Goal: Find specific page/section: Locate a particular part of the current website

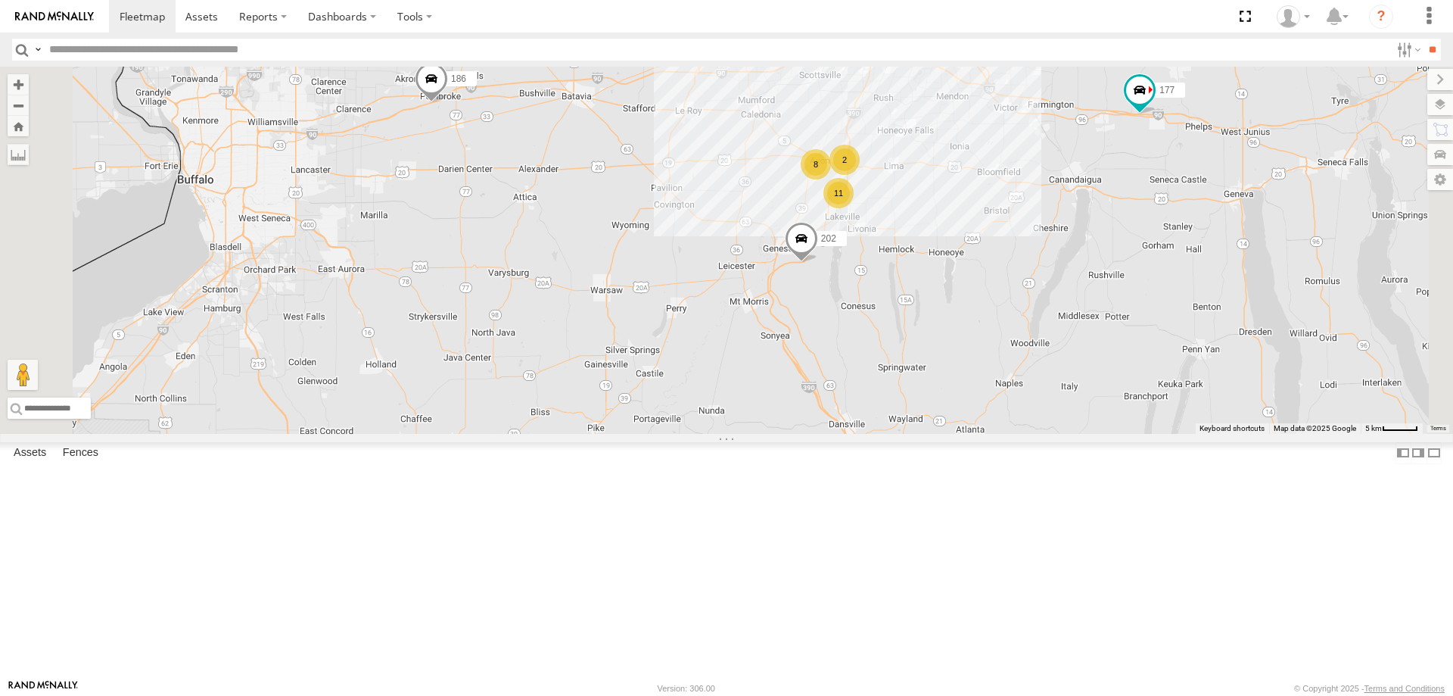
drag, startPoint x: 749, startPoint y: 159, endPoint x: 740, endPoint y: 337, distance: 178.1
click at [740, 336] on div "177 213 179 186 8 2 11 600450 176 202" at bounding box center [726, 250] width 1453 height 367
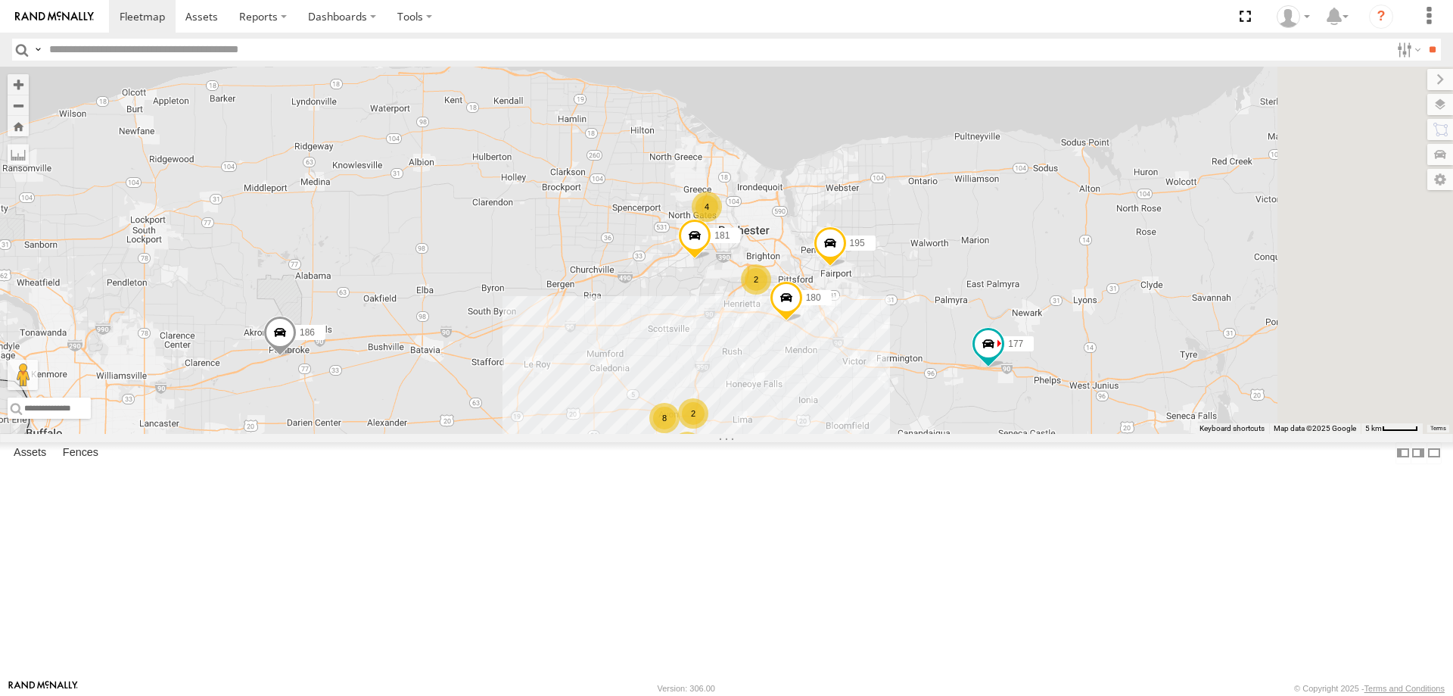
drag, startPoint x: 882, startPoint y: 168, endPoint x: 733, endPoint y: 388, distance: 265.0
click at [733, 388] on div "177 213 179 186 8 2 11 600450 176 202 181 4 195 2 180" at bounding box center [726, 250] width 1453 height 367
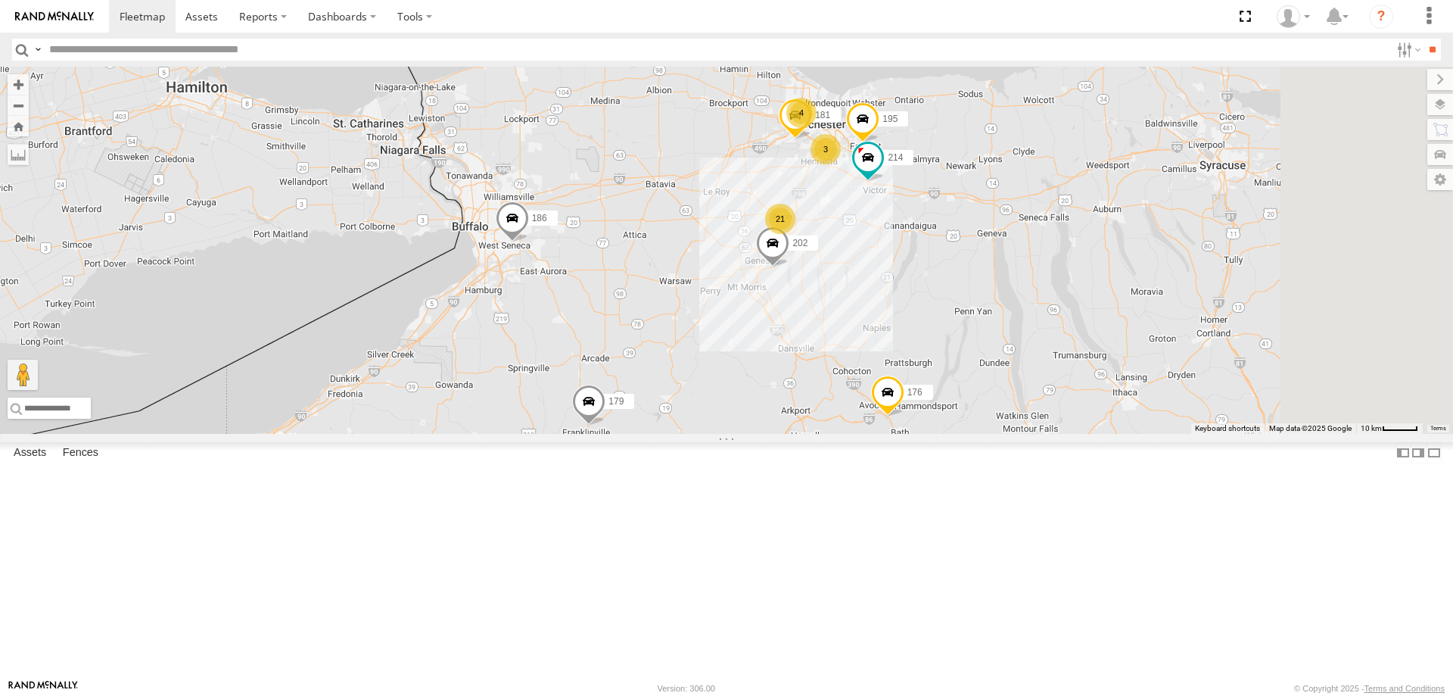
drag, startPoint x: 961, startPoint y: 163, endPoint x: 686, endPoint y: 459, distance: 404.9
click at [690, 434] on div "600450 199 182 213 176 209 600453 179 202 186 21 181 4 195 3 214" at bounding box center [726, 250] width 1453 height 367
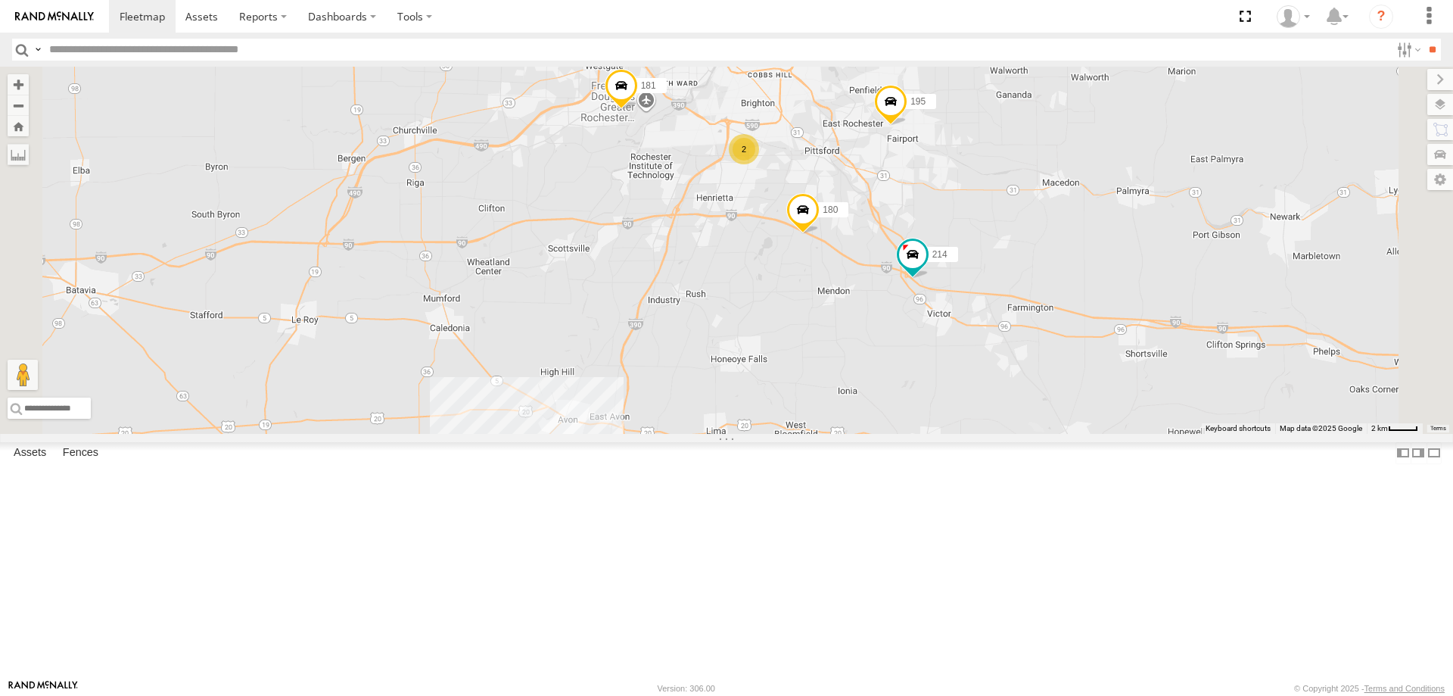
drag, startPoint x: 818, startPoint y: 580, endPoint x: 814, endPoint y: 387, distance: 193.1
click at [814, 387] on div "600450 199 182 213 176 209 600453 179 202 186 181 195 214 4 2 180" at bounding box center [726, 250] width 1453 height 367
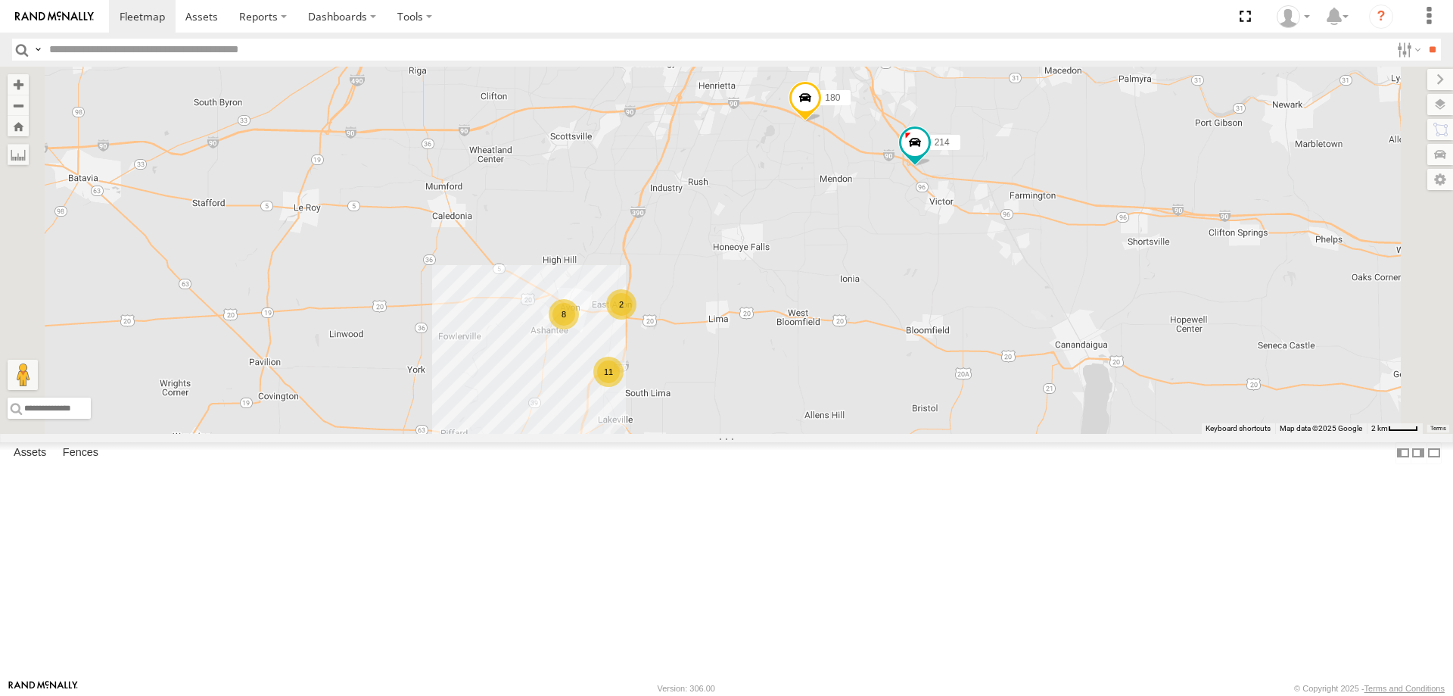
drag, startPoint x: 830, startPoint y: 492, endPoint x: 833, endPoint y: 382, distance: 110.6
click at [833, 382] on div "600450 199 182 213 176 209 600453 179 202 186 181 195 214 4 2 180 8 2 11" at bounding box center [726, 250] width 1453 height 367
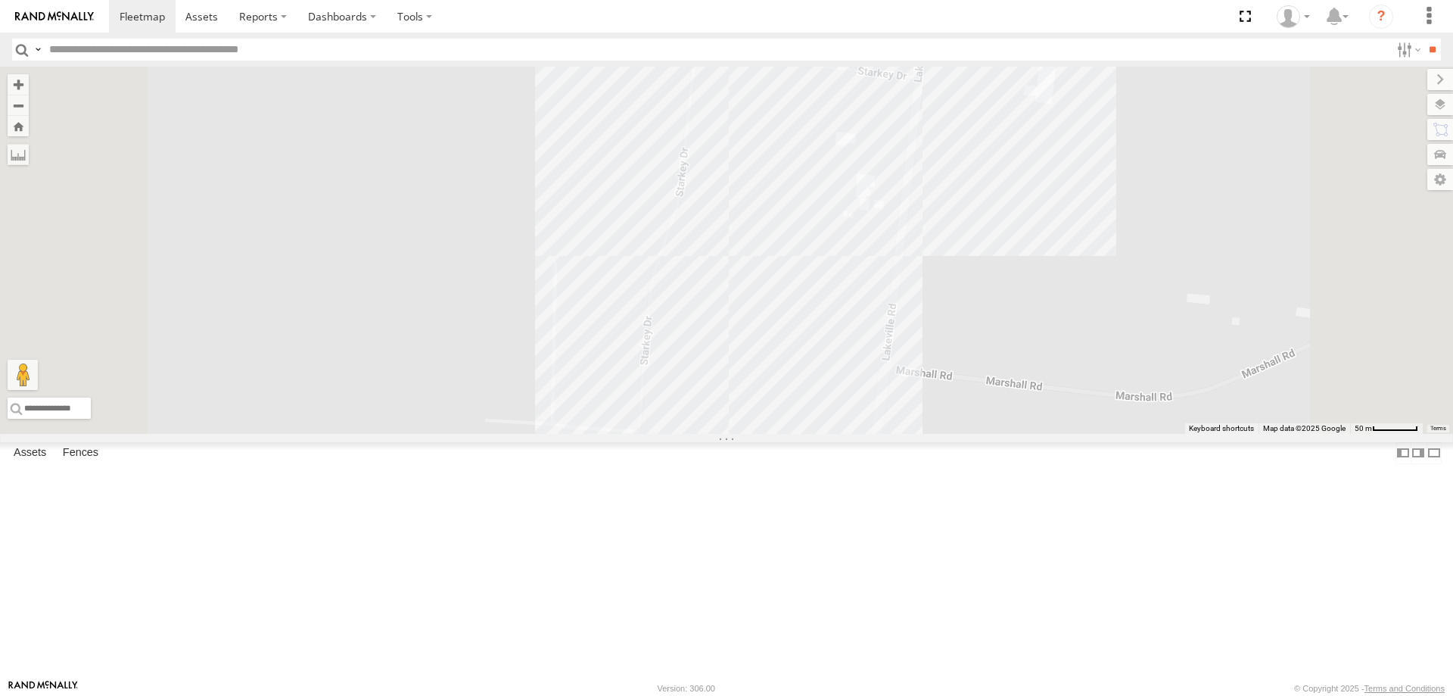
drag, startPoint x: 808, startPoint y: 303, endPoint x: 701, endPoint y: 565, distance: 283.5
click at [701, 434] on div "600450 199 182 213 176 209 600453 179 202 186 181 195 214 180 600451 4 187" at bounding box center [726, 250] width 1453 height 367
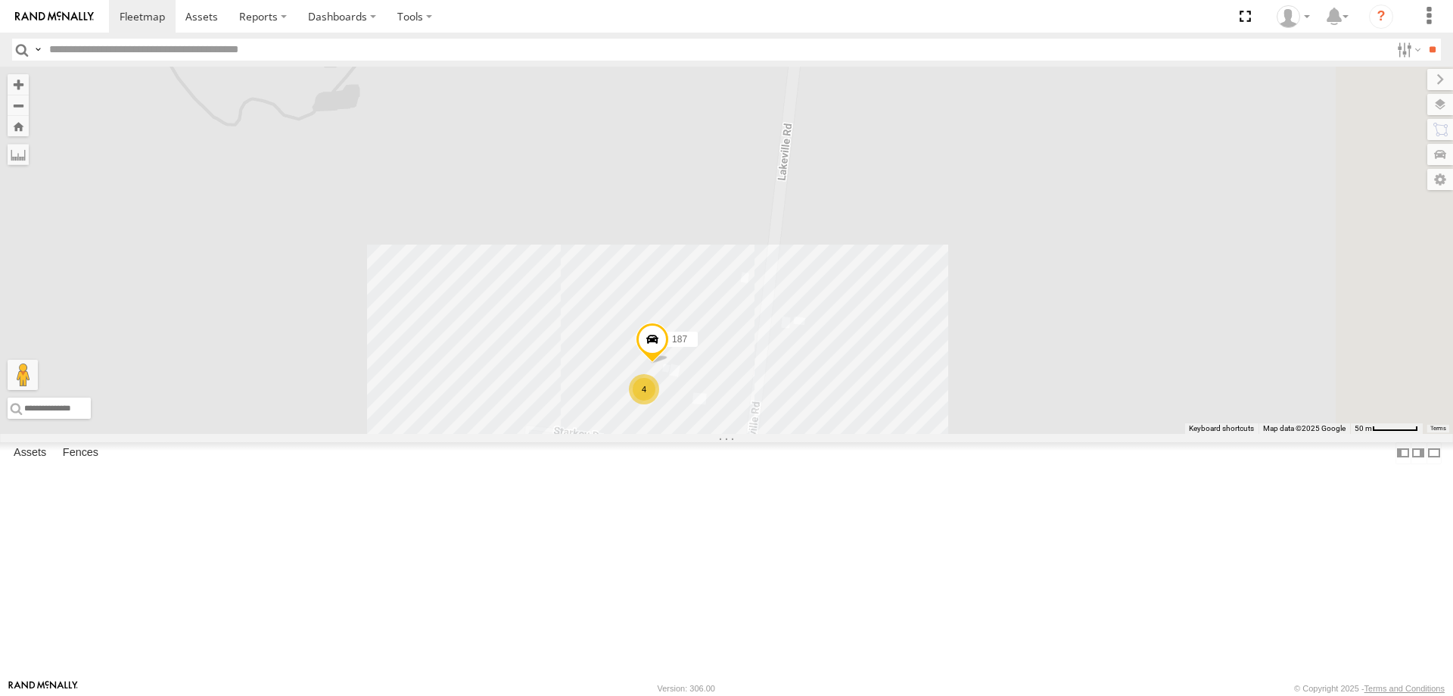
drag, startPoint x: 698, startPoint y: 519, endPoint x: 709, endPoint y: 476, distance: 43.7
click at [709, 434] on div "600450 199 182 213 176 209 600453 179 202 186 181 195 214 180 600451 4 187" at bounding box center [726, 250] width 1453 height 367
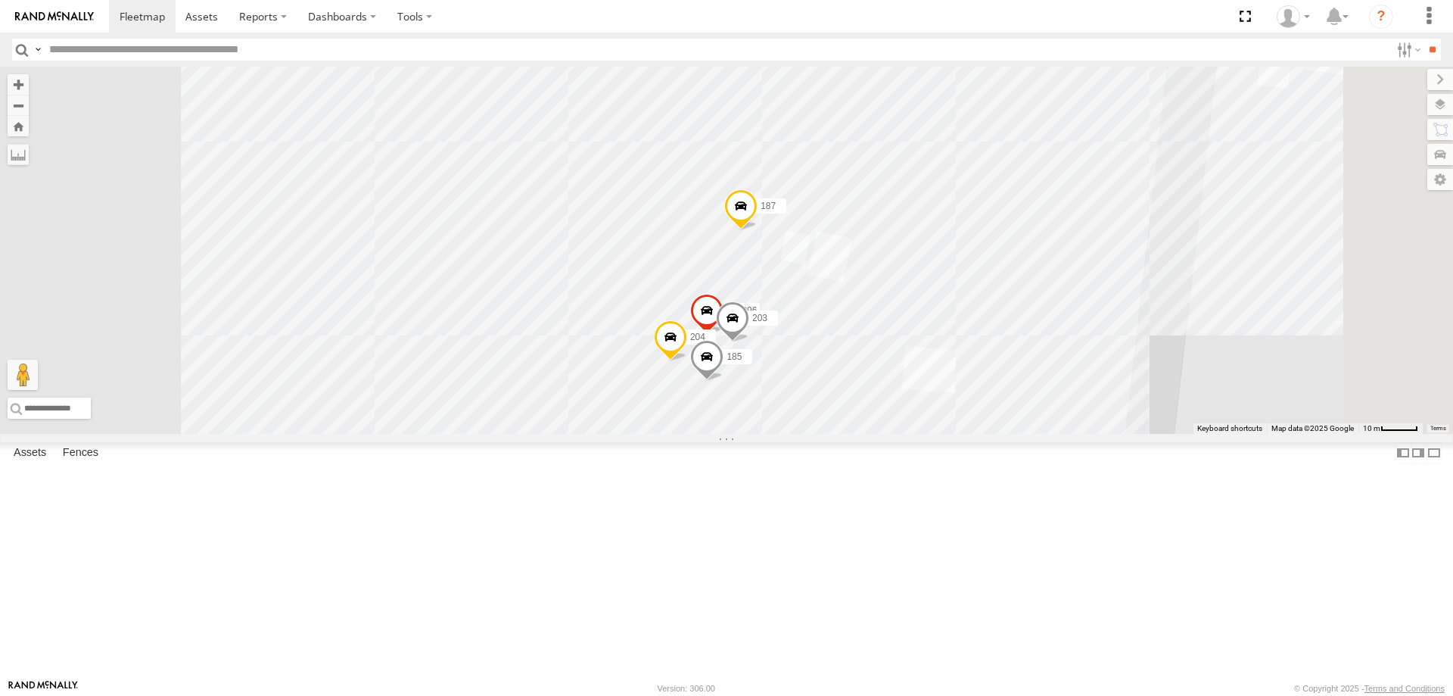
drag, startPoint x: 886, startPoint y: 508, endPoint x: 643, endPoint y: 518, distance: 243.2
click at [643, 434] on div "600450 199 182 213 176 209 600453 179 202 186 181 195 214 180 600451 187 295096…" at bounding box center [726, 250] width 1453 height 367
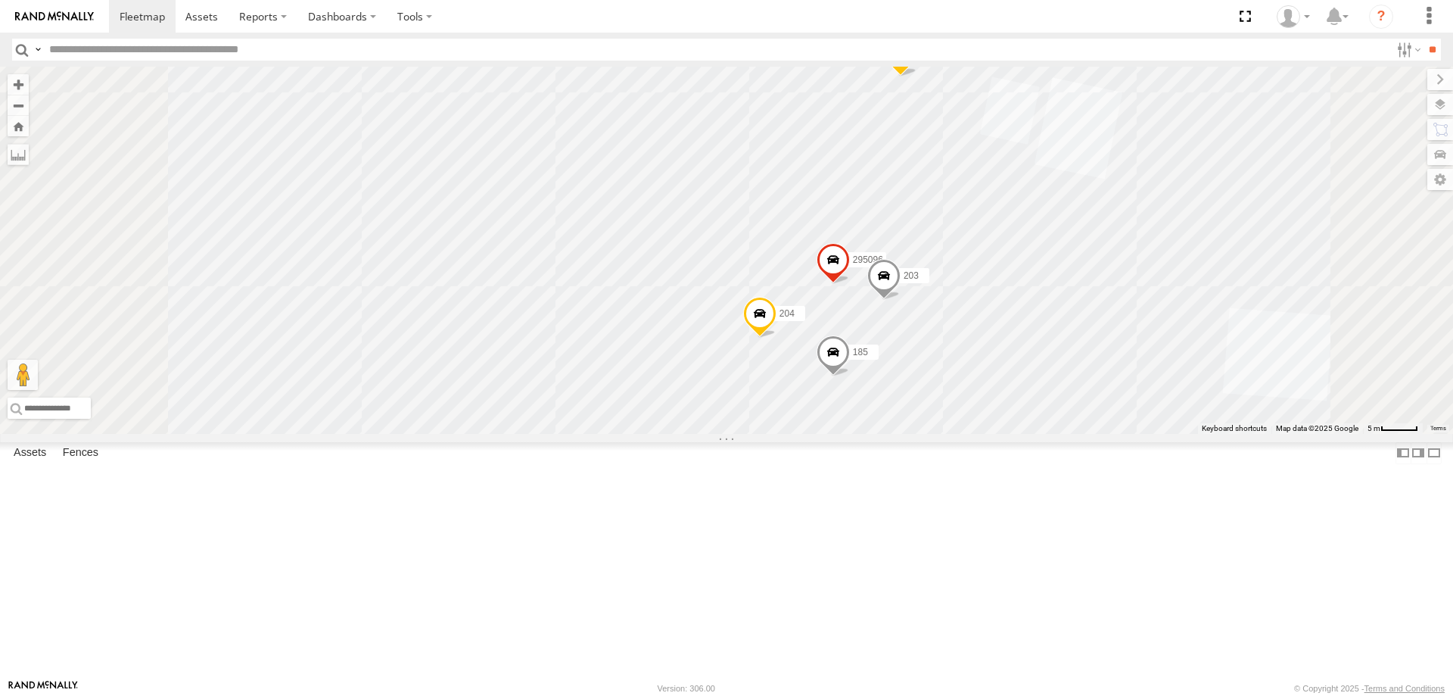
drag, startPoint x: 814, startPoint y: 471, endPoint x: 799, endPoint y: 473, distance: 15.3
click at [799, 434] on div "600450 199 182 213 176 209 600453 179 202 186 181 195 214 180 600451 187 295096…" at bounding box center [726, 250] width 1453 height 367
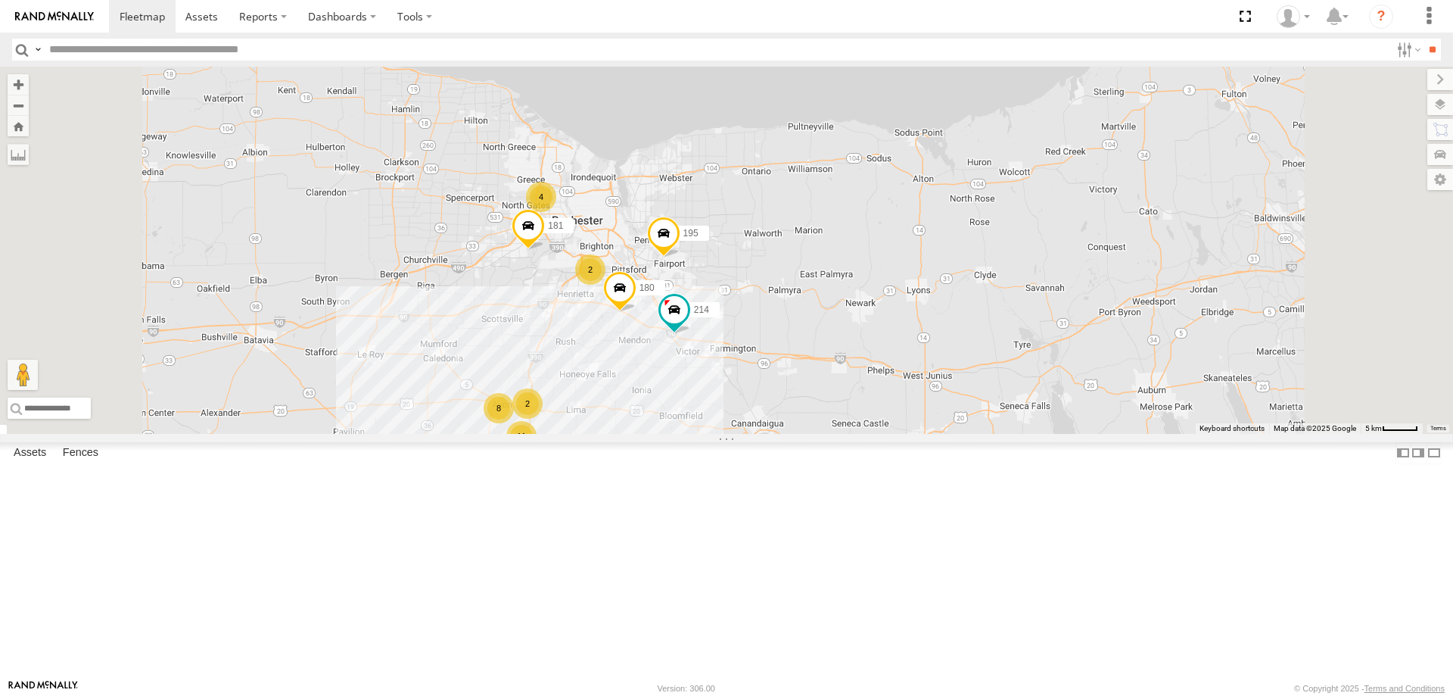
drag, startPoint x: 771, startPoint y: 246, endPoint x: 753, endPoint y: 412, distance: 166.7
click at [754, 412] on div "600450 199 182 213 176 209 600453 179 202 186 181 195 214 180 8 2 11 4 2" at bounding box center [726, 250] width 1453 height 367
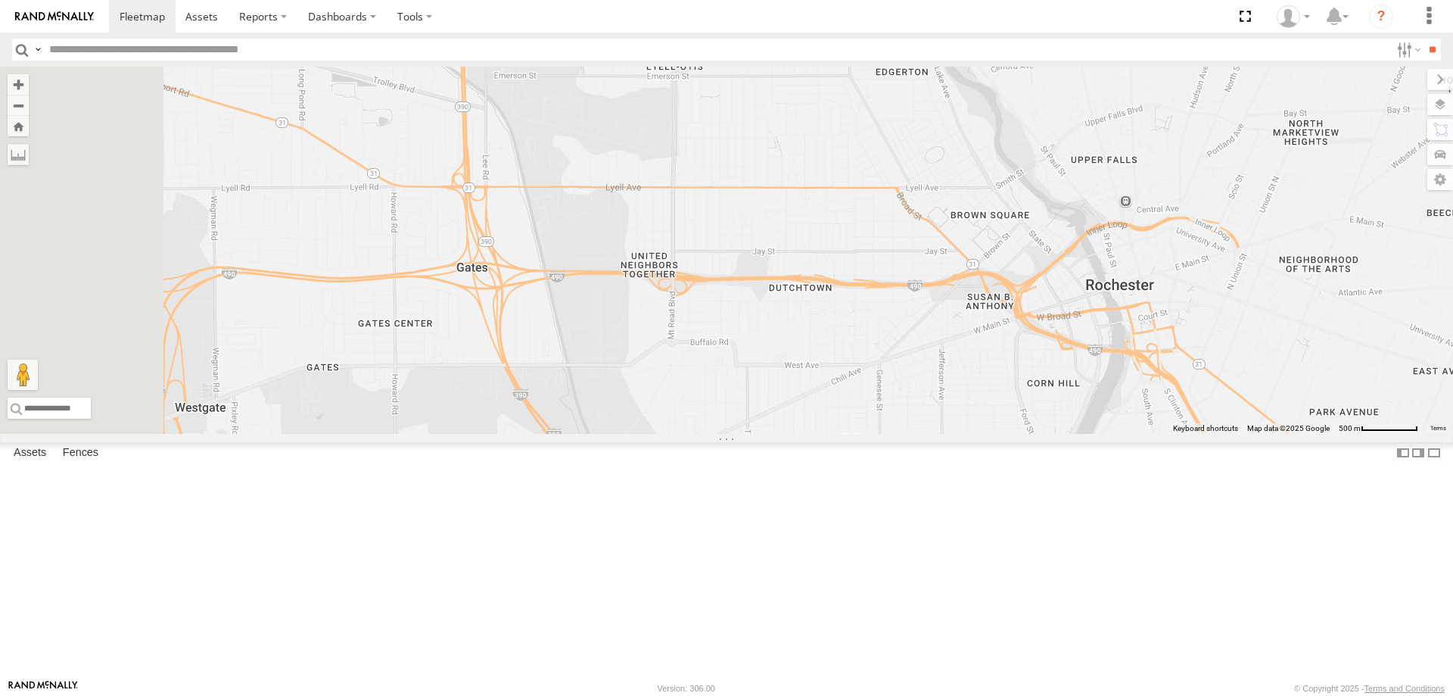
drag, startPoint x: 728, startPoint y: 344, endPoint x: 803, endPoint y: 457, distance: 136.0
click at [793, 434] on div "600450 199 182 213 176 209 600453 179 202 186 181 195 214 180" at bounding box center [726, 250] width 1453 height 367
